Goal: Check status: Check status

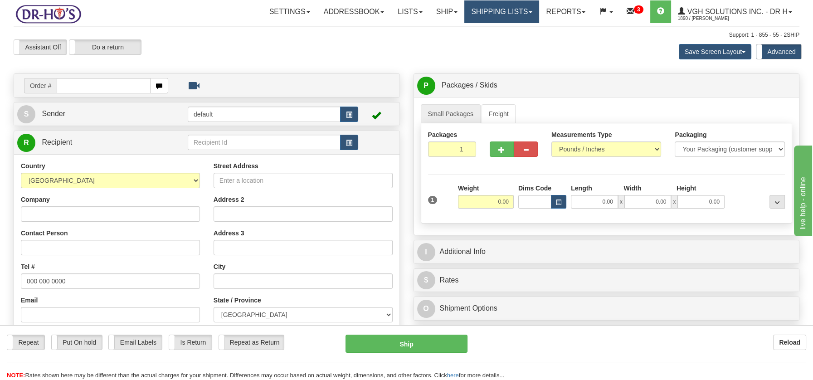
click at [508, 13] on link "Shipping lists" at bounding box center [501, 11] width 75 height 23
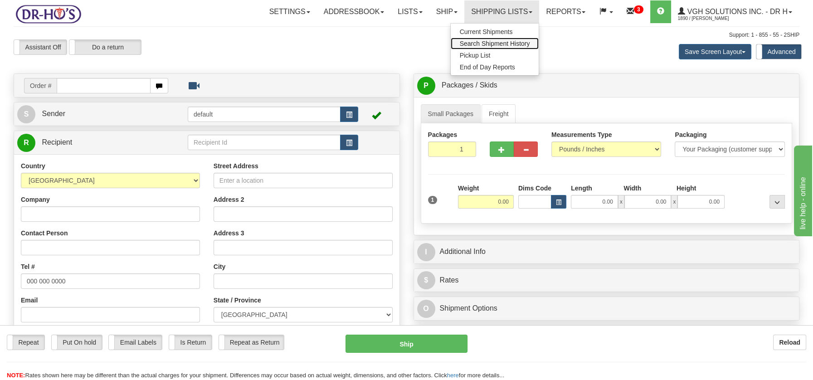
click at [501, 40] on span "Search Shipment History" at bounding box center [495, 43] width 70 height 7
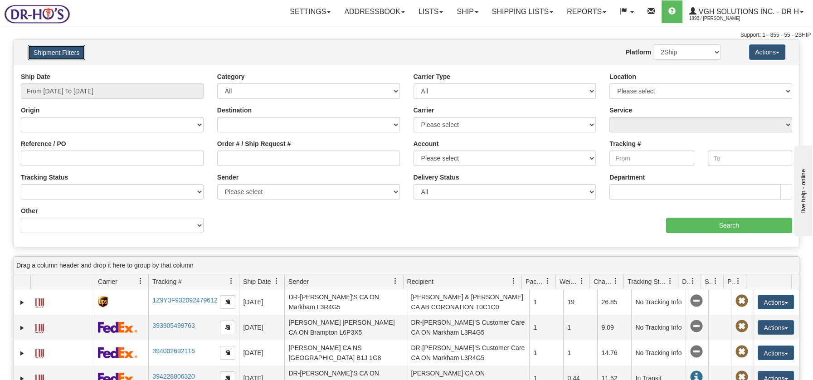
click at [71, 45] on button "Shipment Filters" at bounding box center [57, 52] width 58 height 15
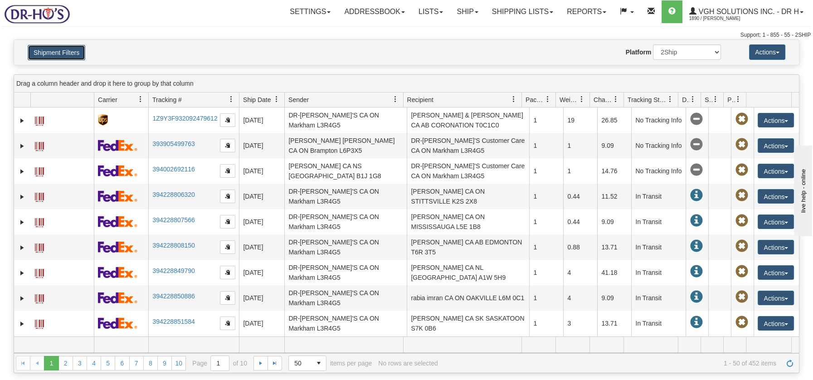
click at [57, 53] on button "Shipment Filters" at bounding box center [57, 52] width 58 height 15
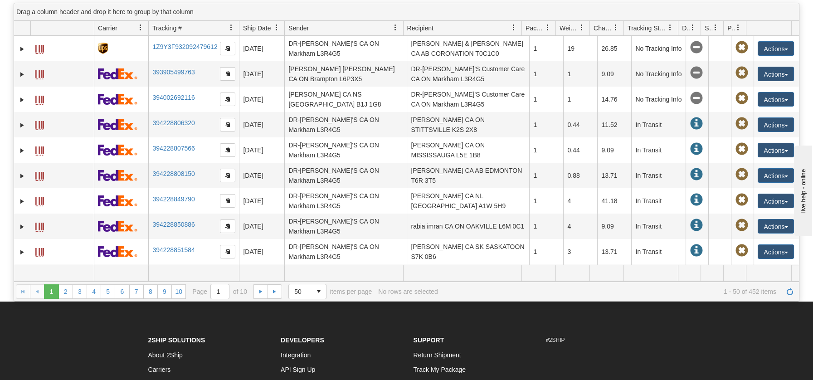
scroll to position [251, 0]
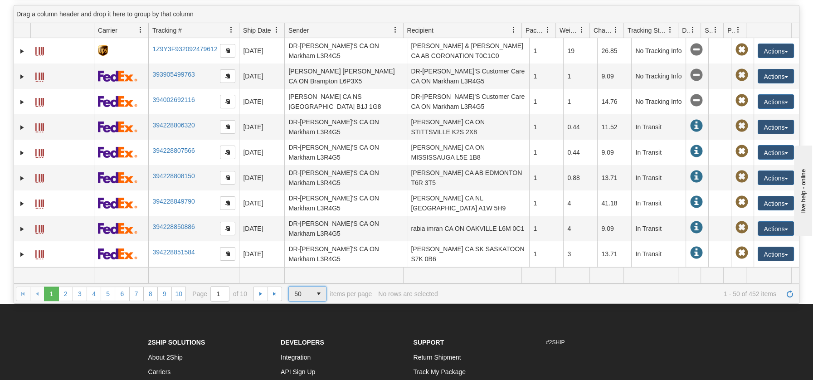
click at [318, 296] on span "select" at bounding box center [319, 294] width 15 height 15
click at [303, 345] on span "500" at bounding box center [298, 346] width 10 height 9
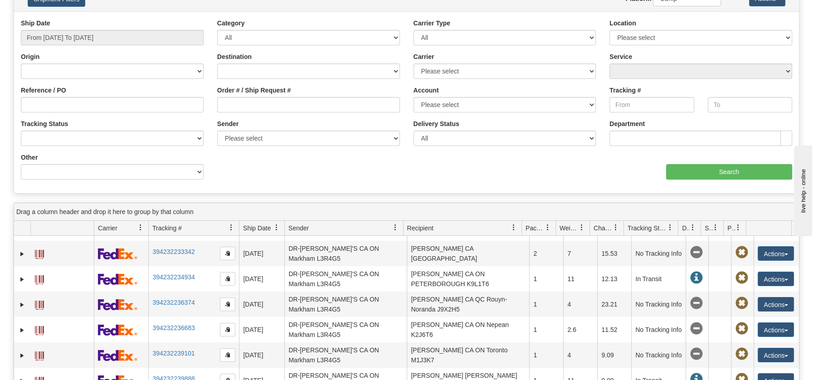
scroll to position [0, 0]
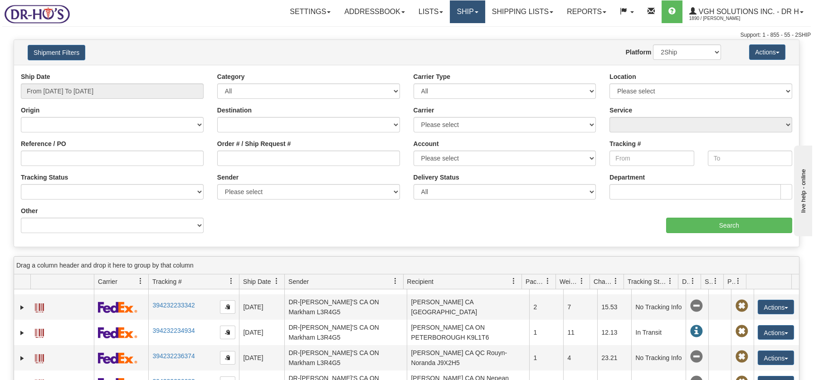
drag, startPoint x: 461, startPoint y: 14, endPoint x: 461, endPoint y: 29, distance: 15.4
click at [461, 13] on link "Ship" at bounding box center [467, 11] width 35 height 23
click at [437, 41] on span "OnHold / Order Queue" at bounding box center [444, 43] width 64 height 7
